Goal: Navigation & Orientation: Find specific page/section

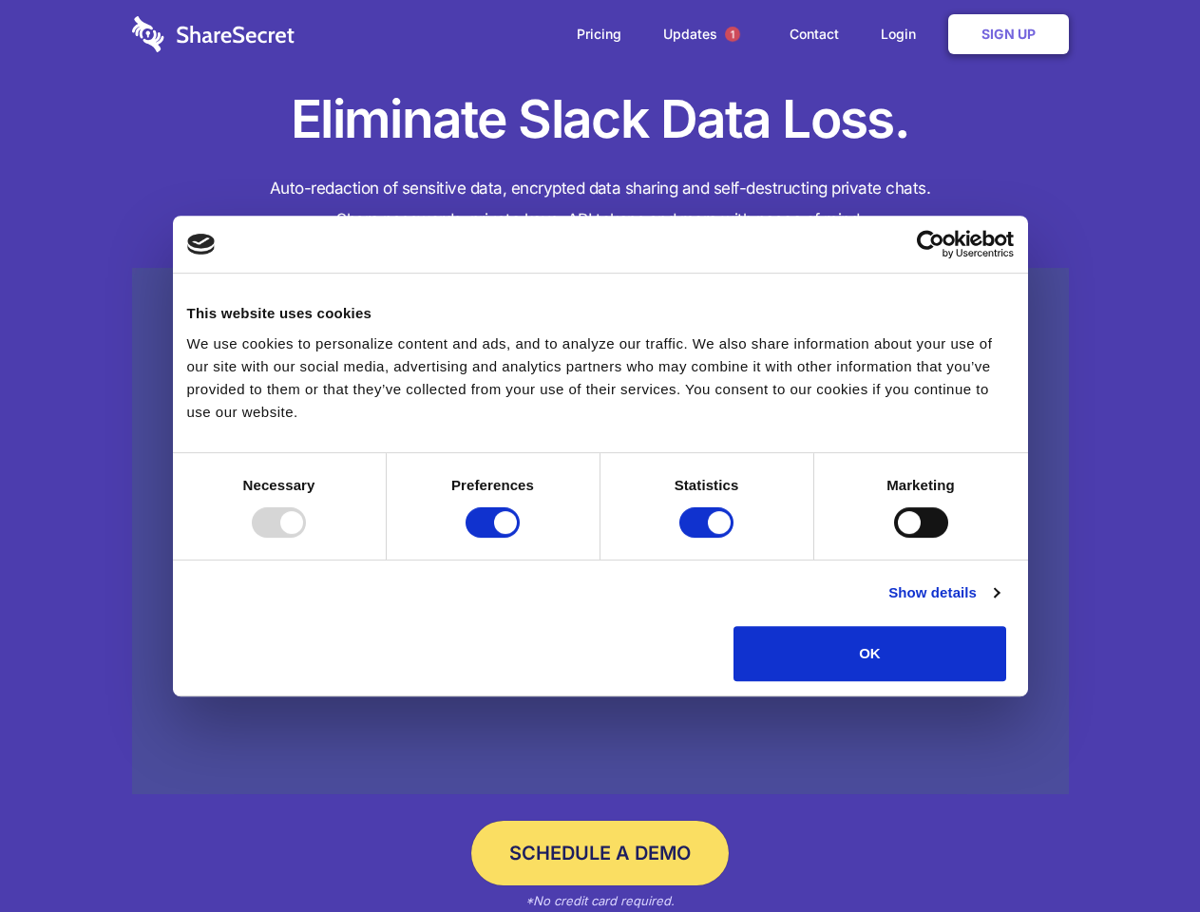
click at [306, 538] on div at bounding box center [279, 522] width 54 height 30
click at [520, 538] on input "Preferences" at bounding box center [493, 522] width 54 height 30
checkbox input "false"
click at [709, 538] on input "Statistics" at bounding box center [706, 522] width 54 height 30
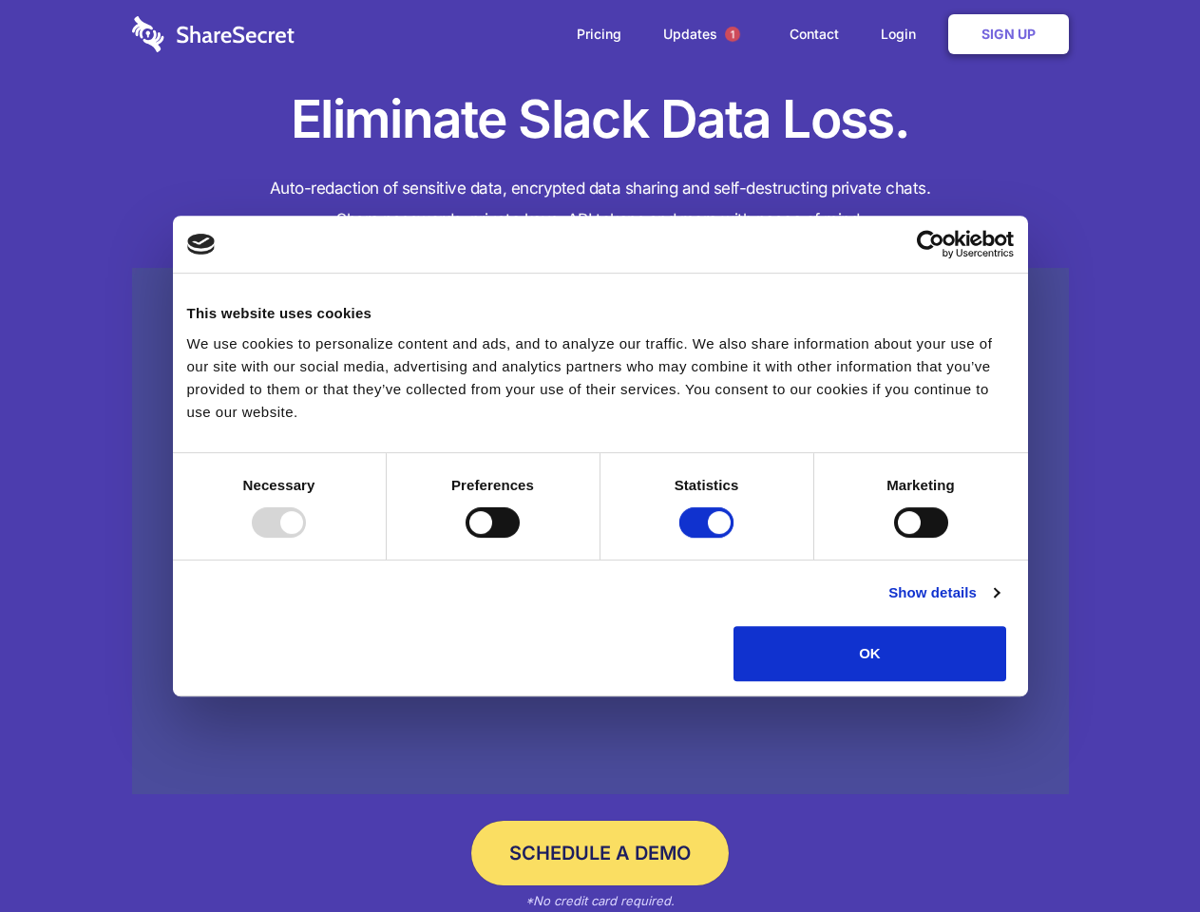
checkbox input "false"
click at [894, 538] on input "Marketing" at bounding box center [921, 522] width 54 height 30
checkbox input "true"
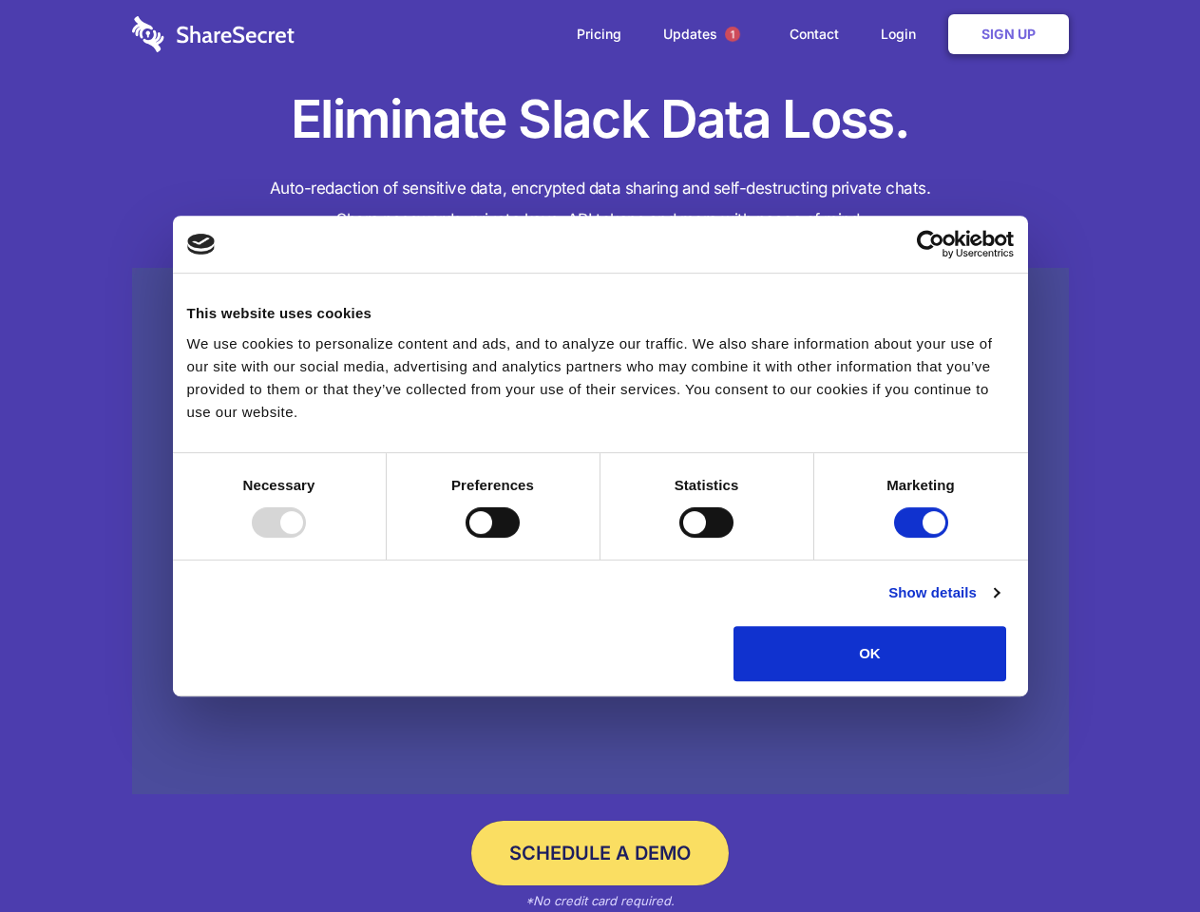
click at [999, 604] on link "Show details" at bounding box center [943, 593] width 110 height 23
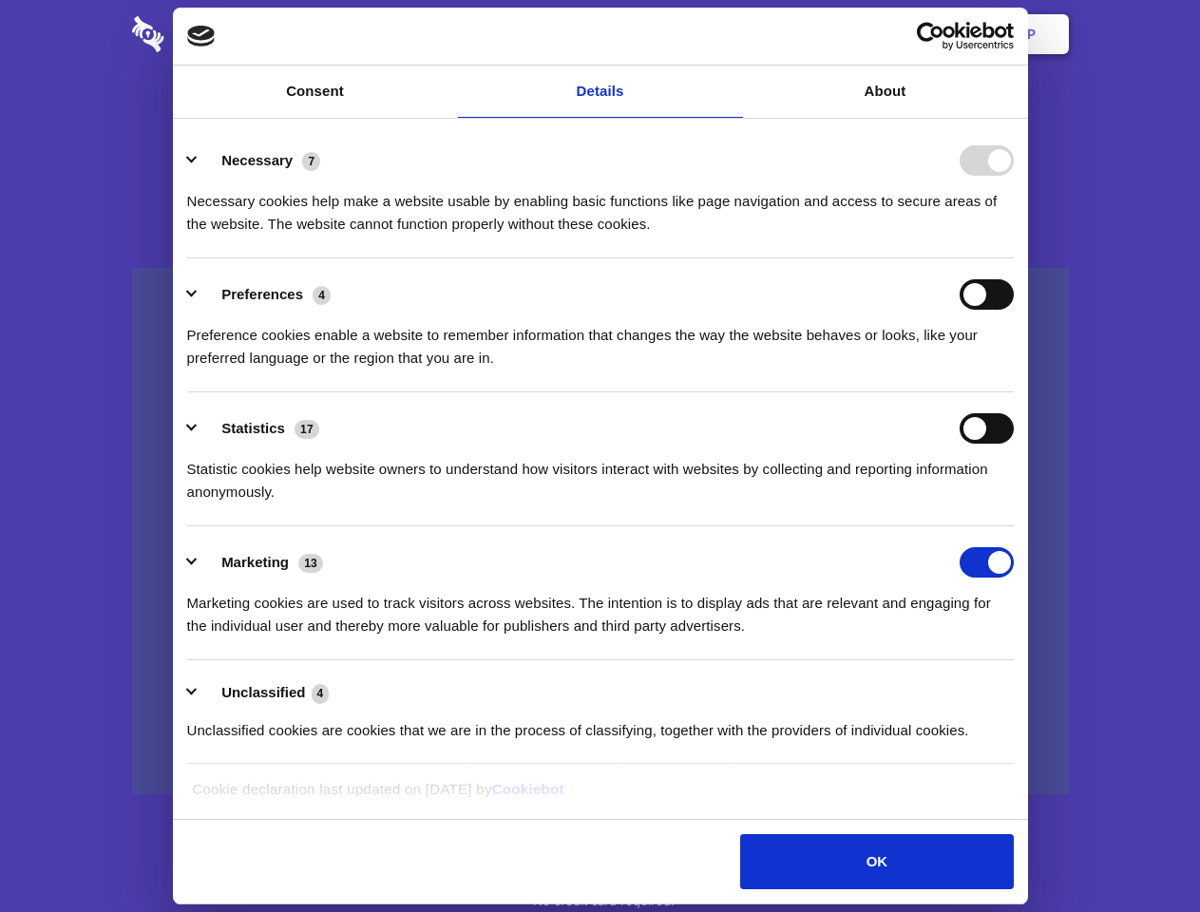
click at [1022, 688] on ul "Necessary 7 Necessary cookies help make a website usable by enabling basic func…" at bounding box center [600, 444] width 845 height 640
click at [732, 34] on span "1" at bounding box center [732, 34] width 15 height 15
